Goal: Information Seeking & Learning: Learn about a topic

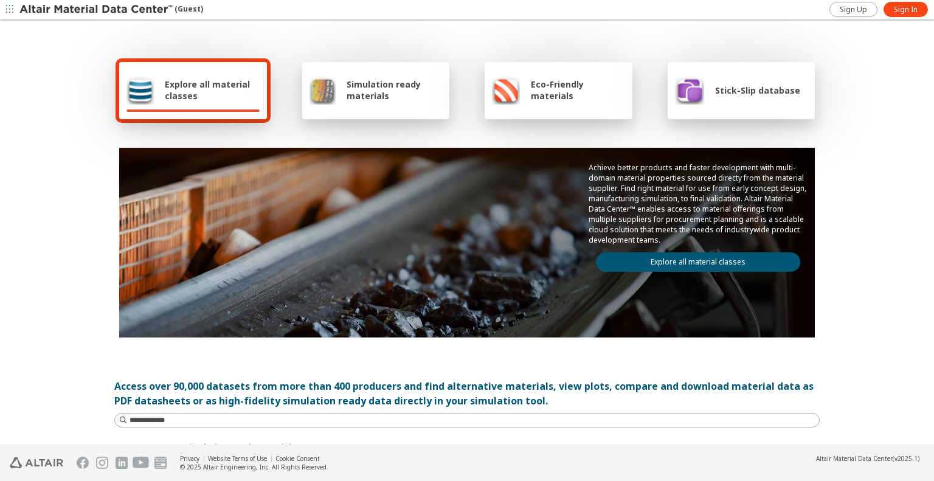
click at [739, 97] on div "Stick-Slip database" at bounding box center [737, 89] width 125 height 29
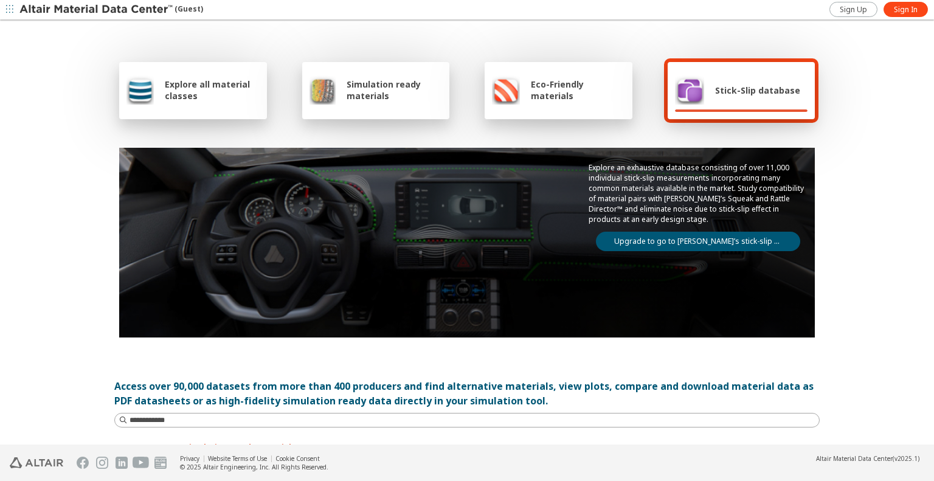
click at [706, 236] on link "Upgrade to go to [PERSON_NAME]’s stick-slip database" at bounding box center [698, 241] width 204 height 19
